Goal: Transaction & Acquisition: Purchase product/service

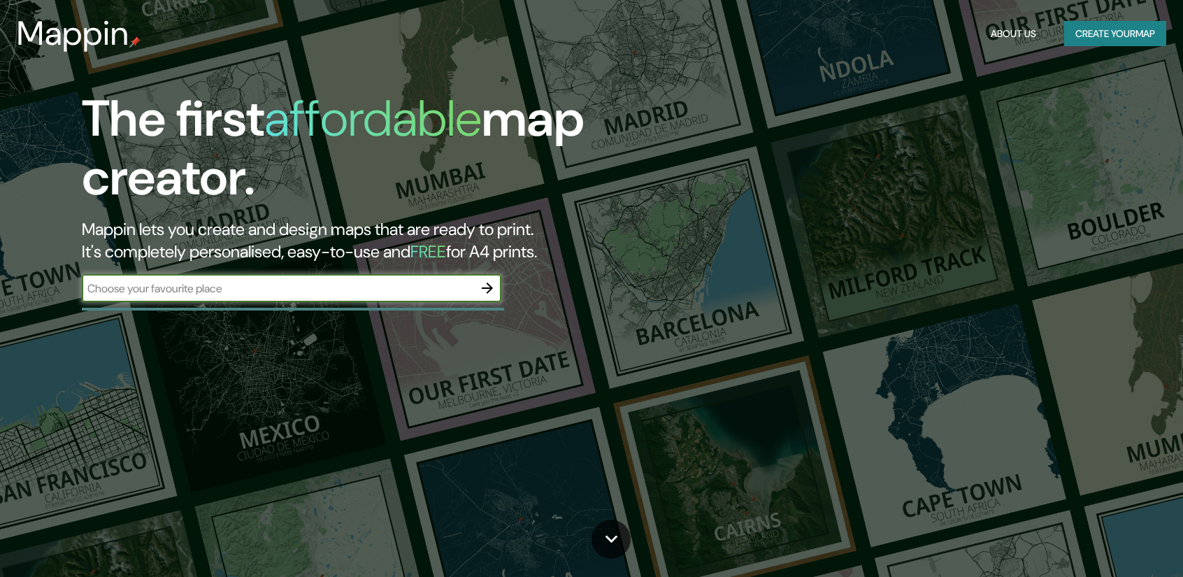
click at [313, 294] on input "text" at bounding box center [278, 288] width 392 height 16
type input "HQH8+HPR Breda"
click at [490, 287] on icon "button" at bounding box center [487, 288] width 17 height 17
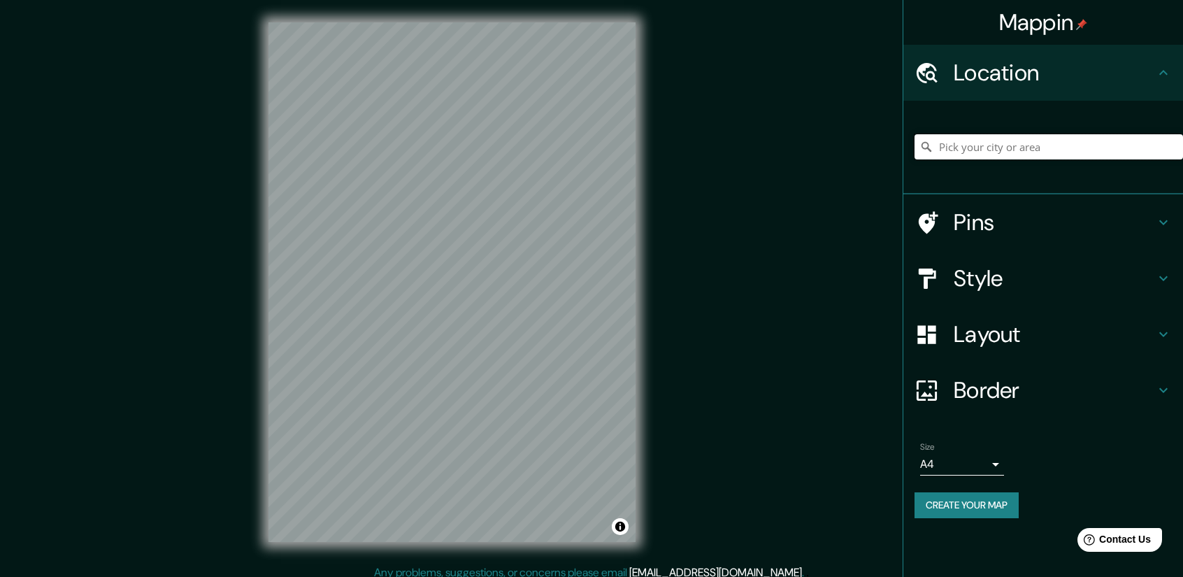
click at [998, 143] on input "Pick your city or area" at bounding box center [1049, 146] width 269 height 25
paste input "[GEOGRAPHIC_DATA]"
click at [1136, 143] on input "[GEOGRAPHIC_DATA], [GEOGRAPHIC_DATA], [GEOGRAPHIC_DATA], [GEOGRAPHIC_DATA]" at bounding box center [1049, 146] width 269 height 25
type input "[GEOGRAPHIC_DATA], [GEOGRAPHIC_DATA], [GEOGRAPHIC_DATA], [GEOGRAPHIC_DATA]"
click at [1174, 148] on icon "Clear" at bounding box center [1172, 147] width 8 height 8
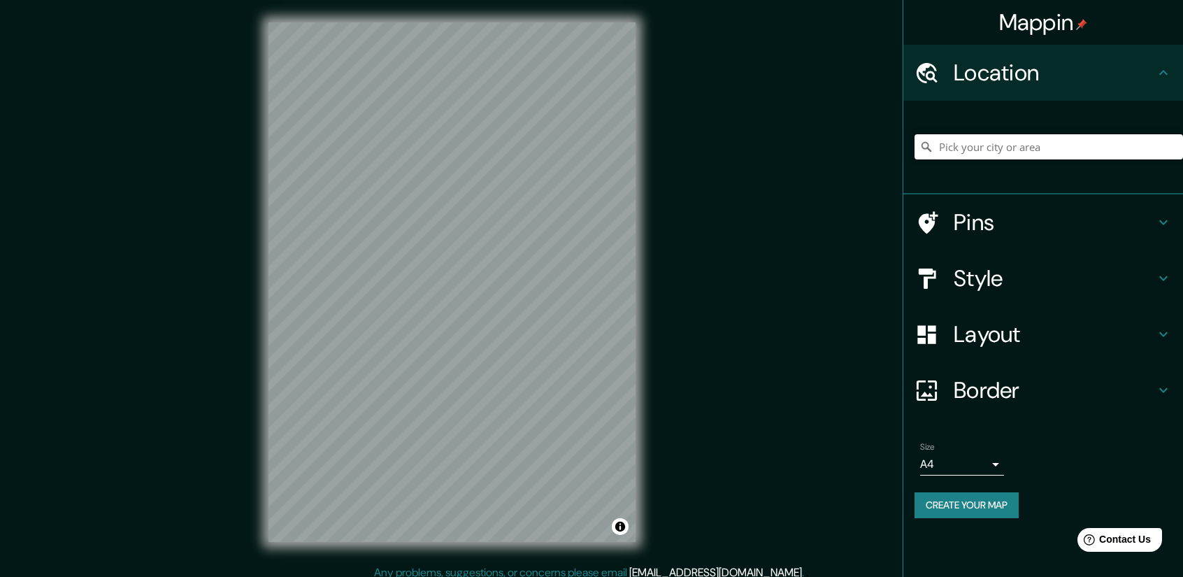
paste input "HQH8+HPJ Breda"
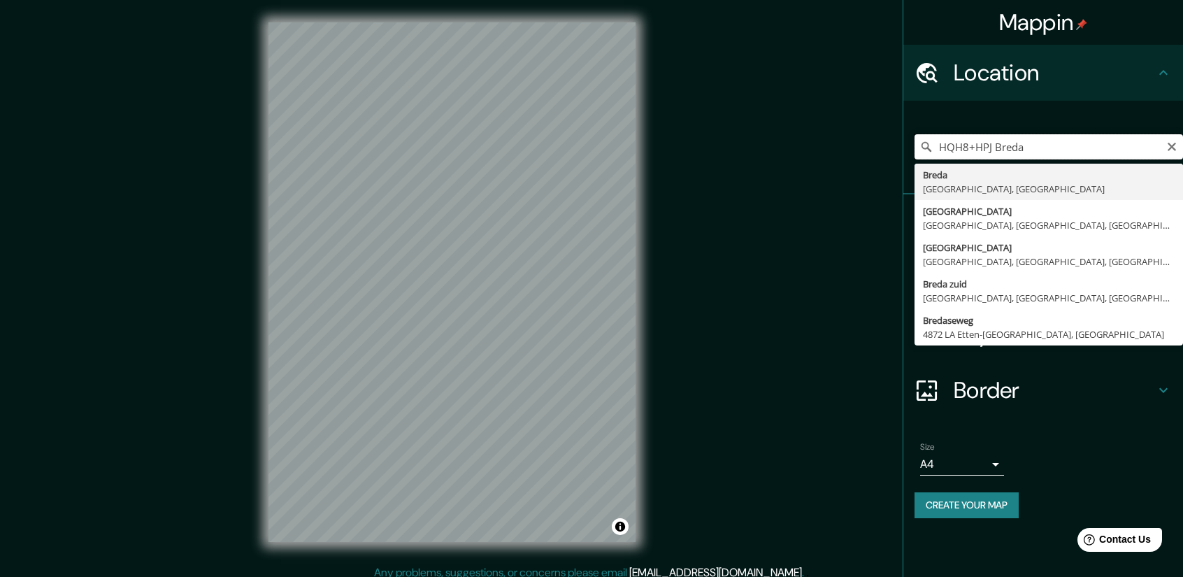
click at [983, 157] on input "HQH8+HPJ Breda" at bounding box center [1049, 146] width 269 height 25
click at [1041, 147] on input "HQH8+HPJ Breda" at bounding box center [1049, 146] width 269 height 25
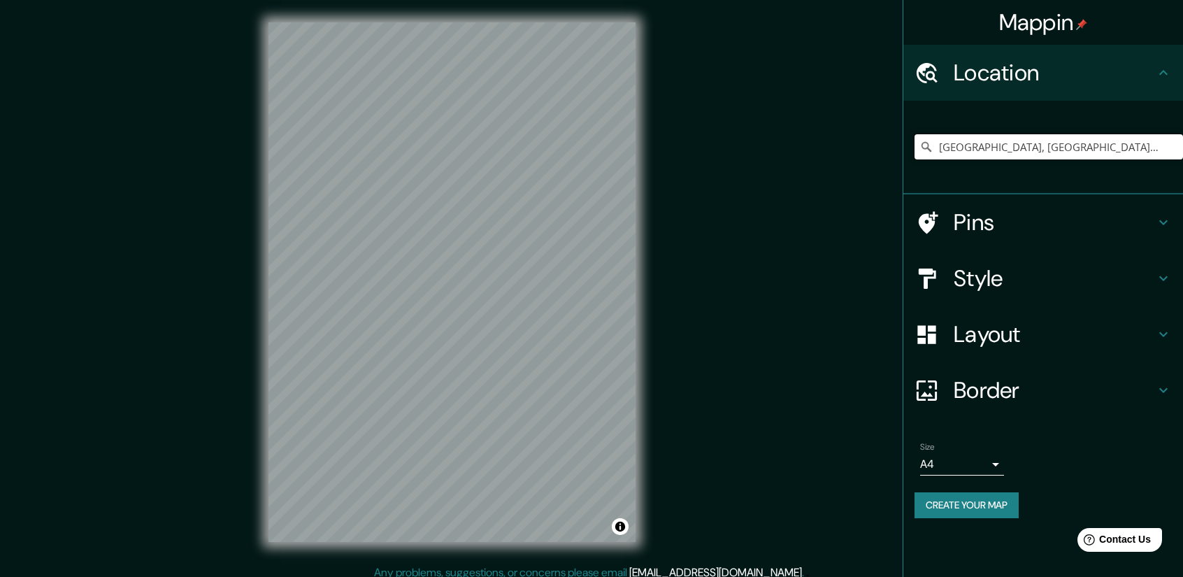
type input "[GEOGRAPHIC_DATA], [GEOGRAPHIC_DATA], [GEOGRAPHIC_DATA]"
click at [1109, 217] on h4 "Pins" at bounding box center [1054, 222] width 201 height 28
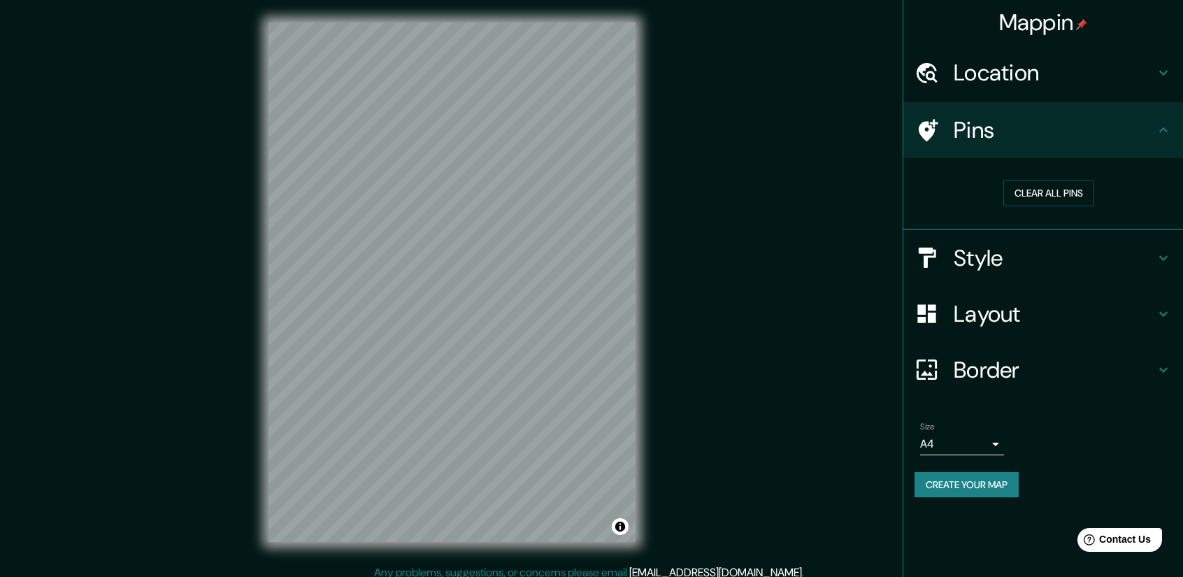
click at [1062, 122] on h4 "Pins" at bounding box center [1054, 130] width 201 height 28
click at [1069, 97] on div "Location" at bounding box center [1044, 73] width 280 height 56
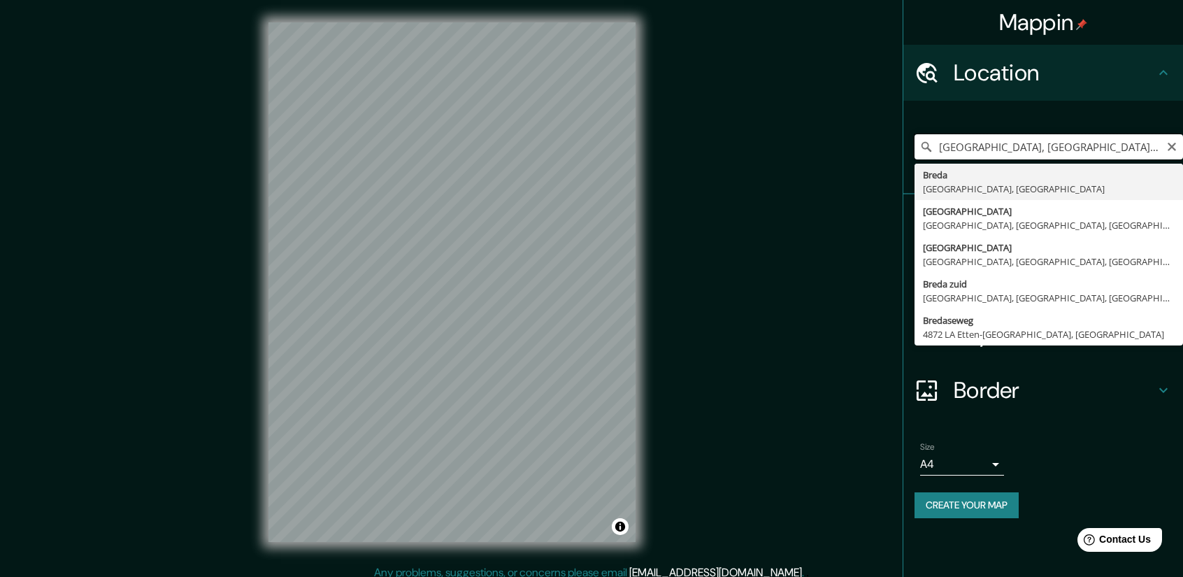
click at [1003, 143] on input "[GEOGRAPHIC_DATA], [GEOGRAPHIC_DATA], [GEOGRAPHIC_DATA]" at bounding box center [1049, 146] width 269 height 25
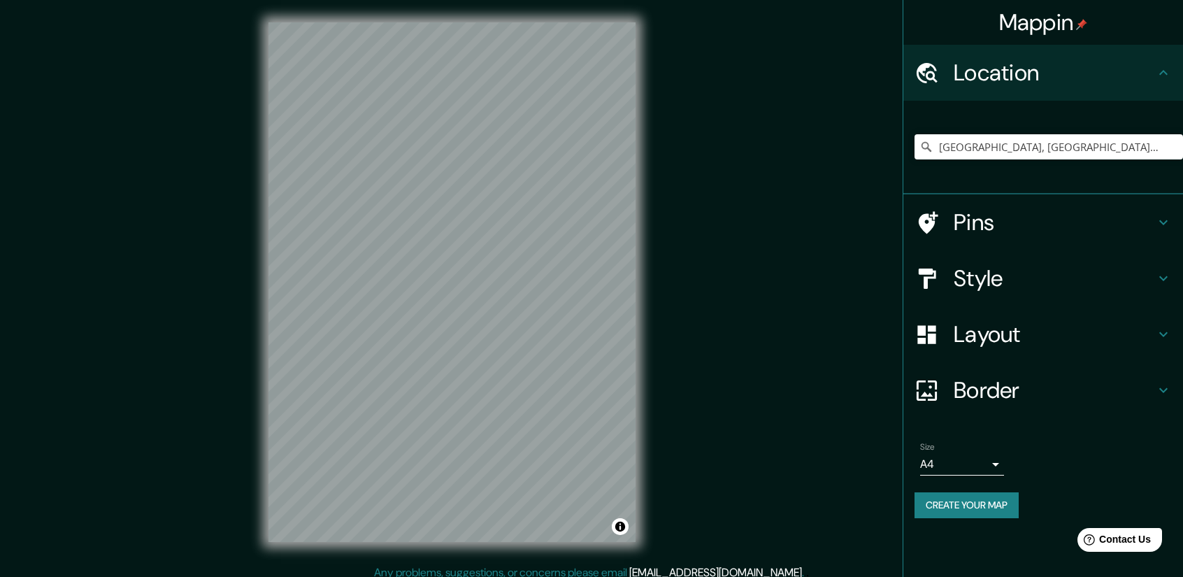
click at [1083, 282] on h4 "Style" at bounding box center [1054, 278] width 201 height 28
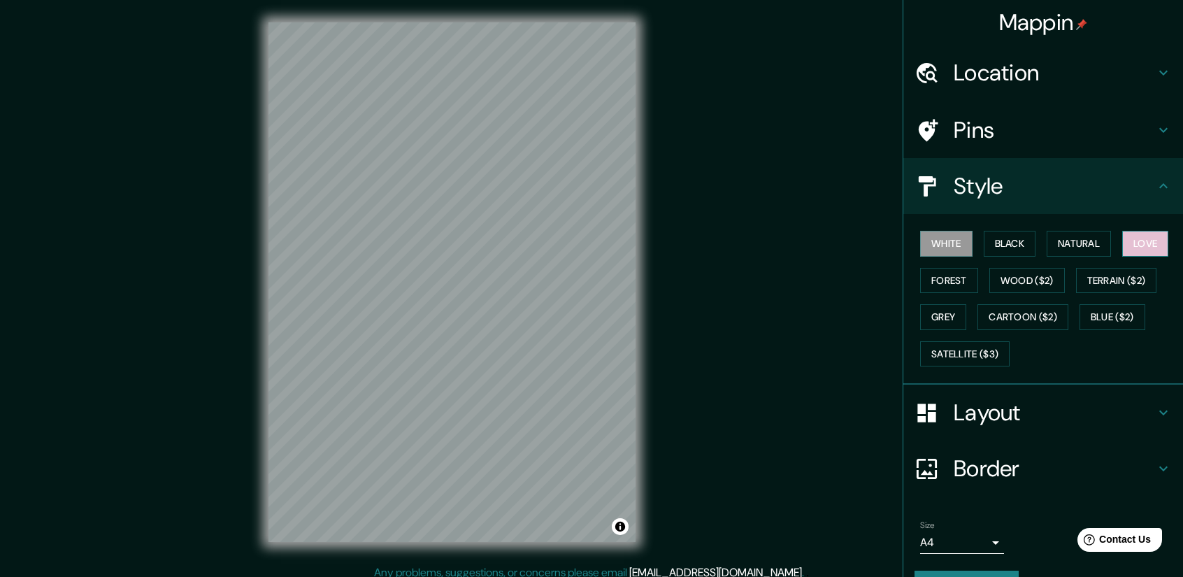
click at [1136, 238] on button "Love" at bounding box center [1146, 244] width 46 height 26
click at [1076, 236] on button "Natural" at bounding box center [1079, 244] width 64 height 26
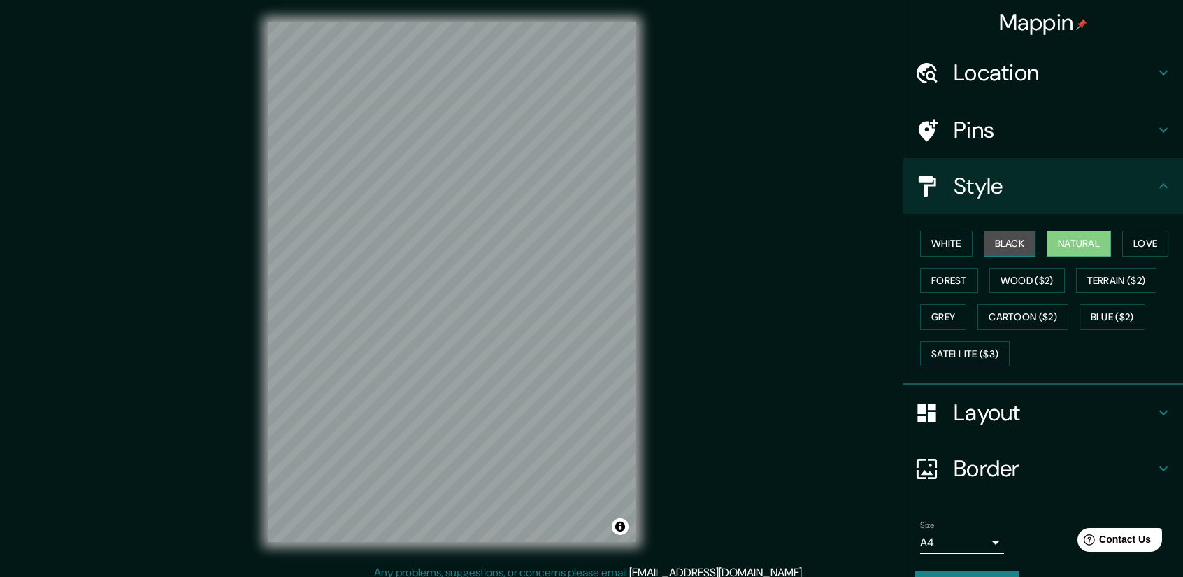
click at [1004, 241] on button "Black" at bounding box center [1010, 244] width 52 height 26
click at [931, 244] on button "White" at bounding box center [946, 244] width 52 height 26
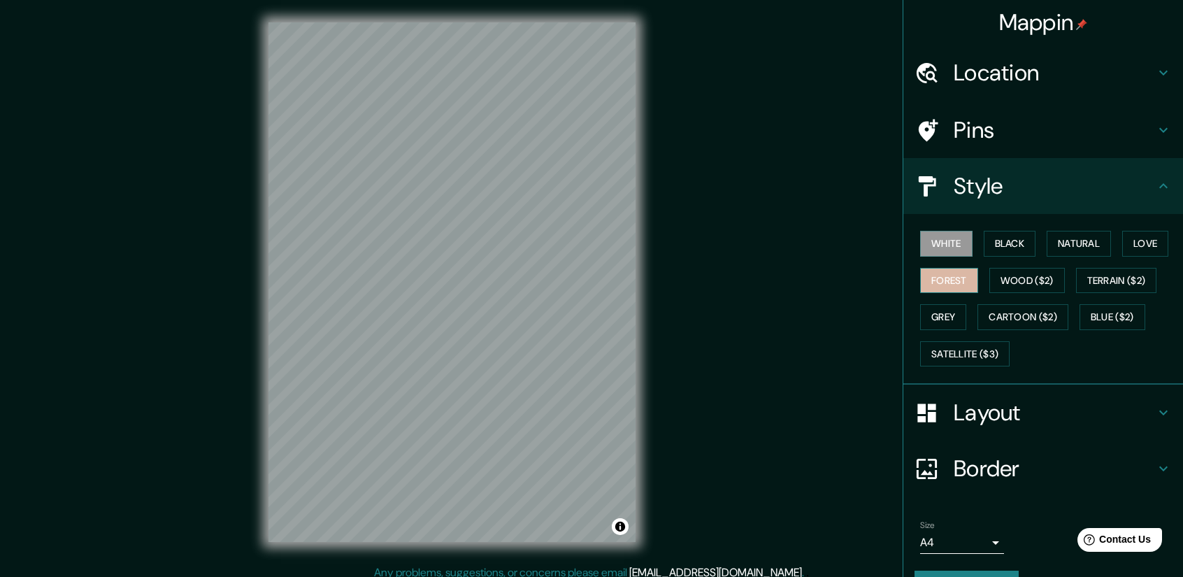
click at [934, 270] on button "Forest" at bounding box center [949, 281] width 58 height 26
click at [937, 289] on button "Forest" at bounding box center [949, 281] width 58 height 26
click at [934, 319] on button "Grey" at bounding box center [943, 317] width 46 height 26
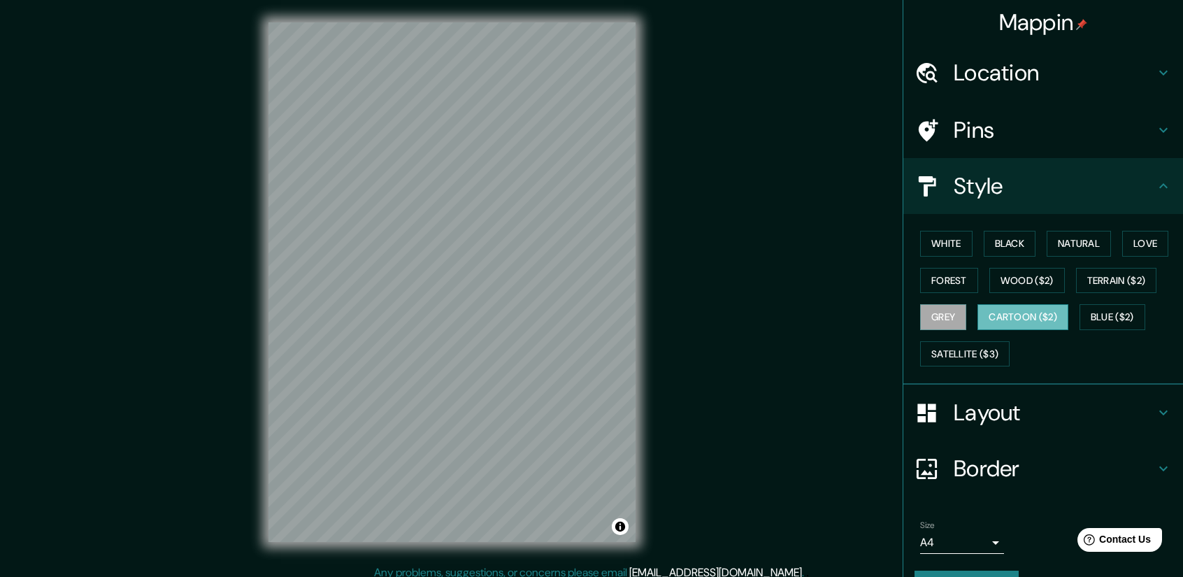
click at [1012, 318] on button "Cartoon ($2)" at bounding box center [1023, 317] width 91 height 26
click at [1025, 287] on button "Wood ($2)" at bounding box center [1028, 281] width 76 height 26
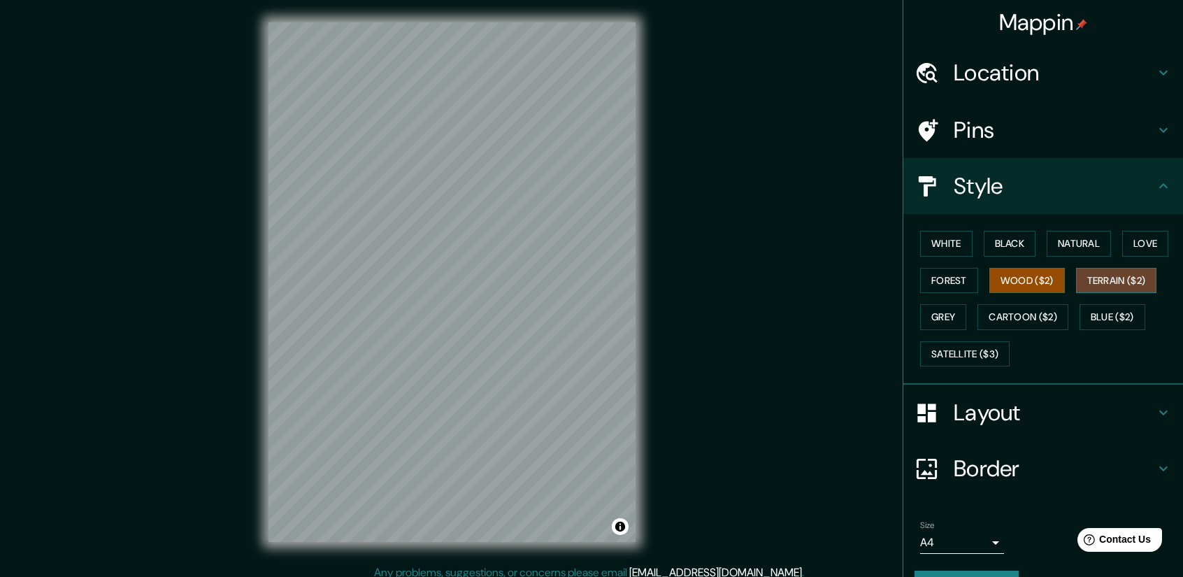
click at [1134, 278] on button "Terrain ($2)" at bounding box center [1116, 281] width 81 height 26
click at [1090, 325] on button "Blue ($2)" at bounding box center [1113, 317] width 66 height 26
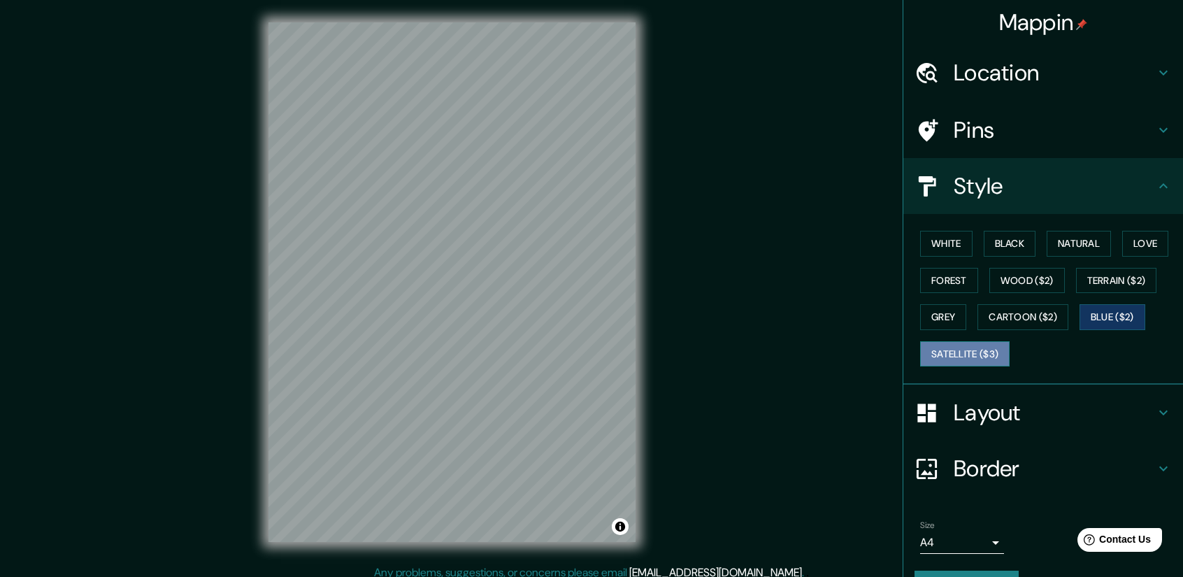
click at [955, 362] on button "Satellite ($3)" at bounding box center [965, 354] width 90 height 26
click at [960, 272] on button "Forest" at bounding box center [949, 281] width 58 height 26
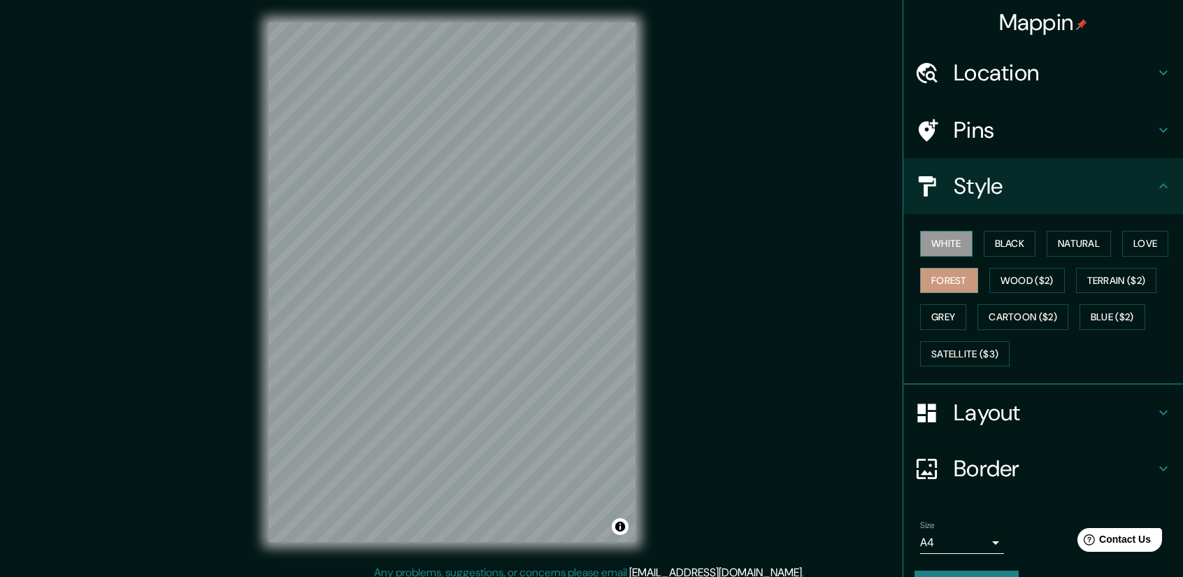
click at [941, 230] on div "White Black Natural Love Forest Wood ($2) Terrain ($2) Grey Cartoon ($2) Blue (…" at bounding box center [1049, 298] width 269 height 147
click at [933, 234] on button "White" at bounding box center [946, 244] width 52 height 26
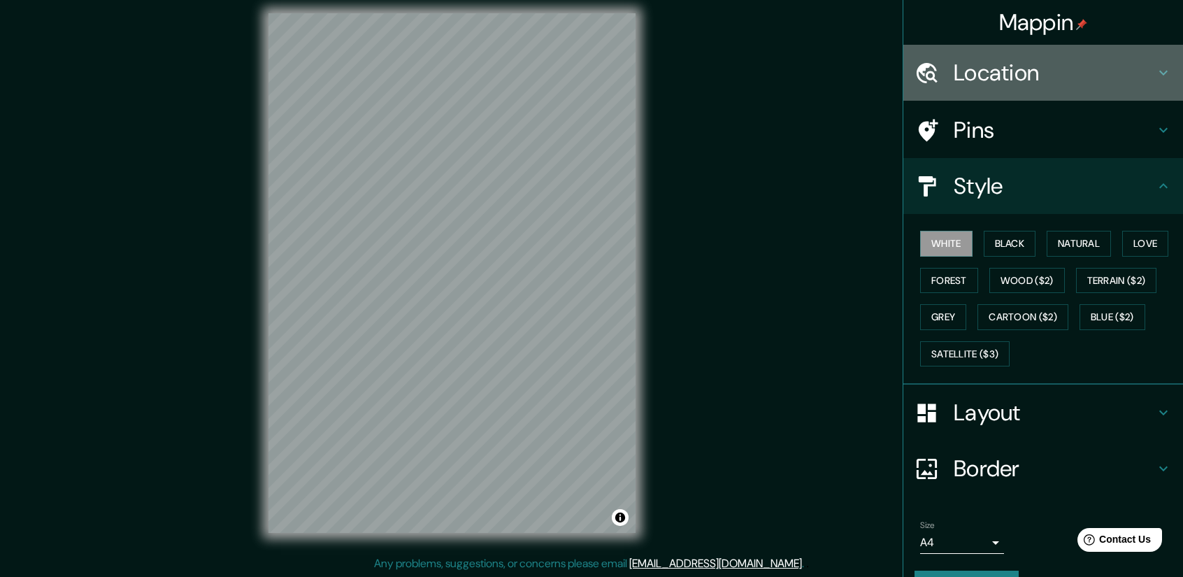
click at [1004, 78] on h4 "Location" at bounding box center [1054, 73] width 201 height 28
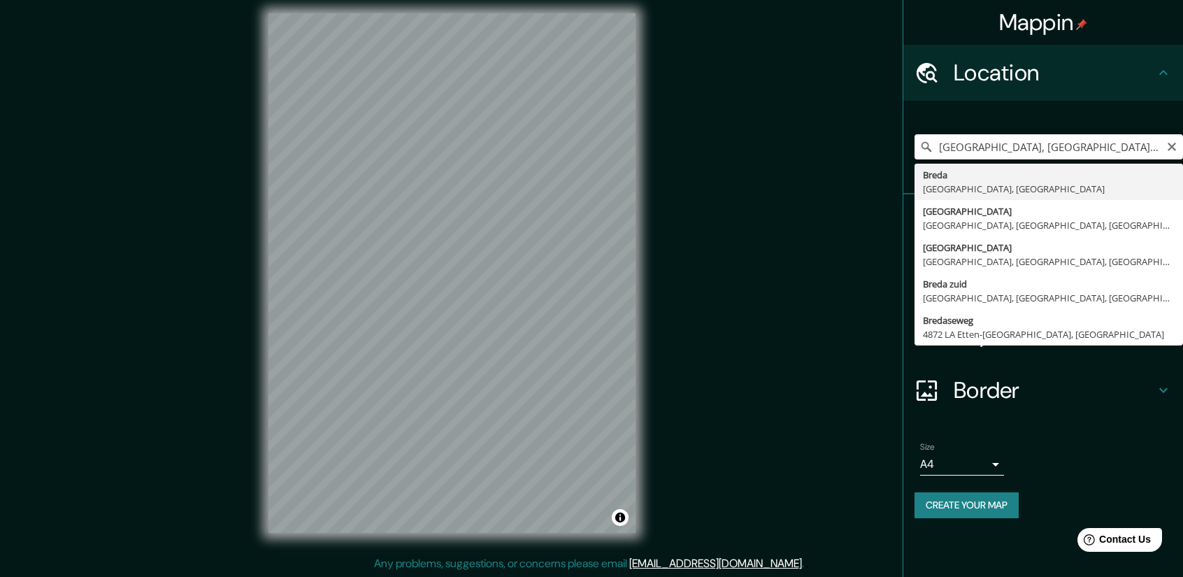
drag, startPoint x: 1041, startPoint y: 143, endPoint x: 902, endPoint y: 140, distance: 139.2
click at [902, 140] on div "Mappin Location [GEOGRAPHIC_DATA], [GEOGRAPHIC_DATA], [GEOGRAPHIC_DATA] [GEOGRA…" at bounding box center [591, 284] width 1183 height 587
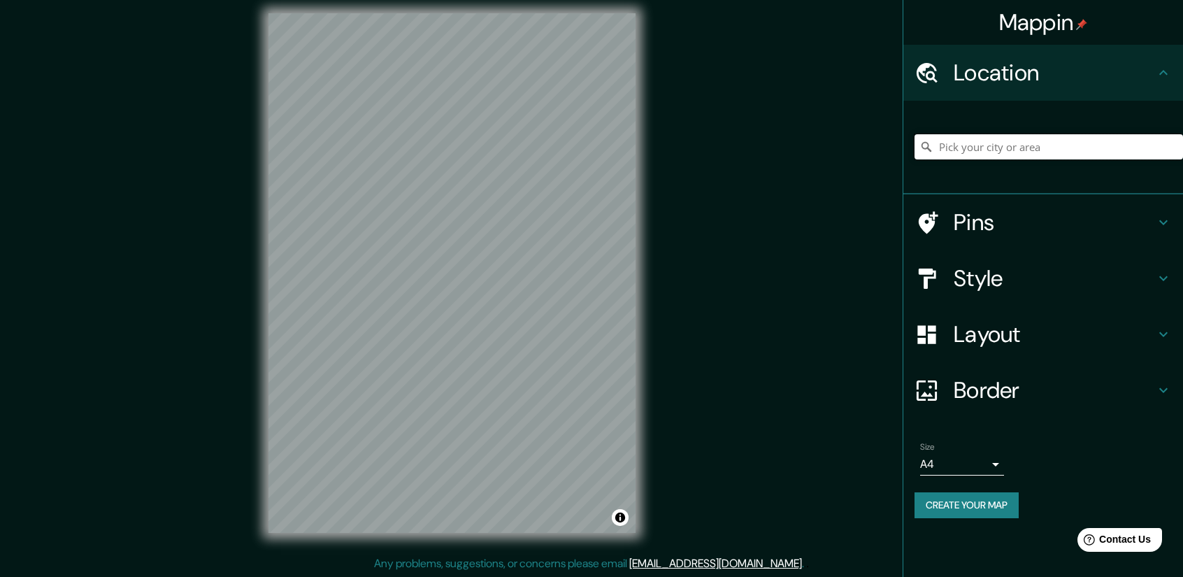
paste input "[GEOGRAPHIC_DATA]"
type input "[GEOGRAPHIC_DATA], [GEOGRAPHIC_DATA], [GEOGRAPHIC_DATA], [GEOGRAPHIC_DATA]"
